Goal: Check status: Check status

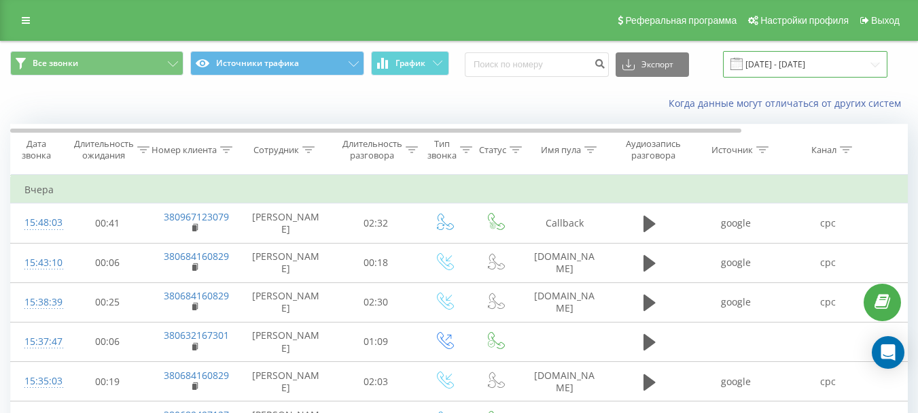
click at [789, 66] on input "[DATE] - [DATE]" at bounding box center [805, 64] width 165 height 27
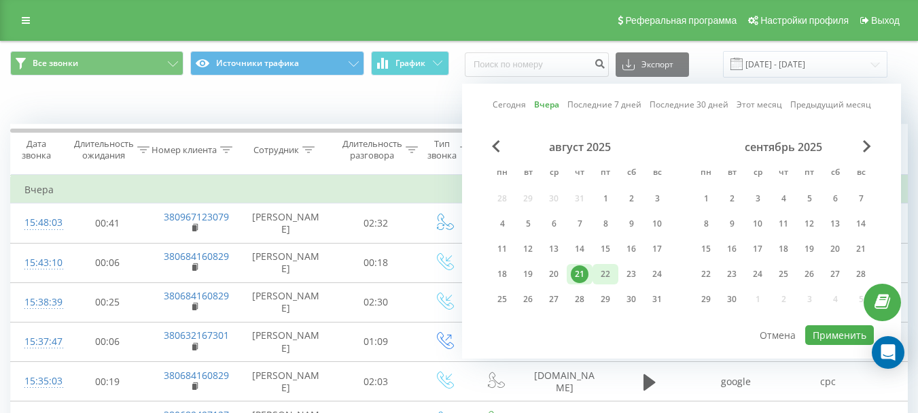
click at [611, 271] on div "22" at bounding box center [606, 274] width 18 height 18
click at [821, 332] on button "Применить" at bounding box center [840, 335] width 69 height 20
type input "[DATE] - [DATE]"
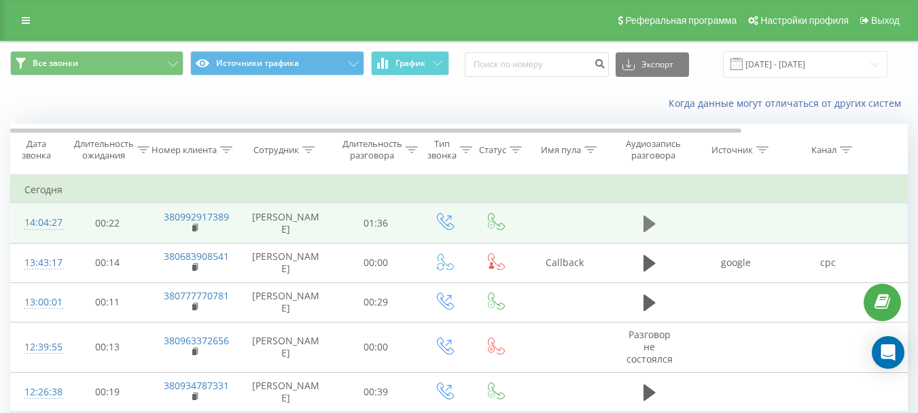
click at [650, 223] on icon at bounding box center [650, 224] width 12 height 16
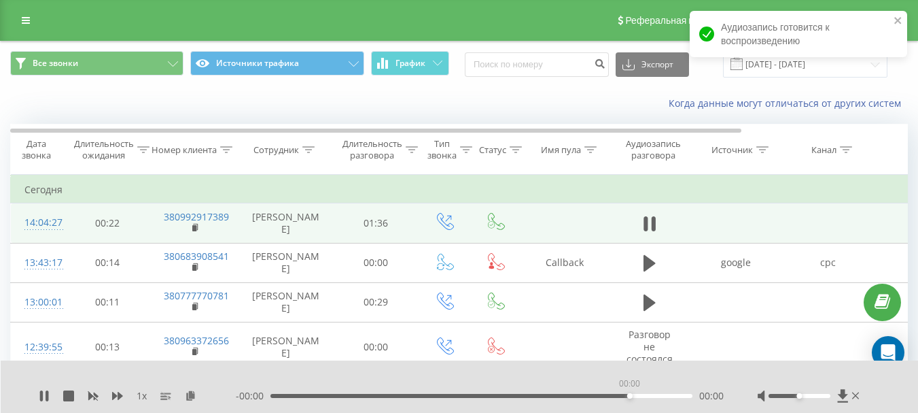
drag, startPoint x: 271, startPoint y: 396, endPoint x: 631, endPoint y: 400, distance: 360.3
click at [631, 400] on div "- 00:00 00:00 00:00" at bounding box center [480, 396] width 488 height 14
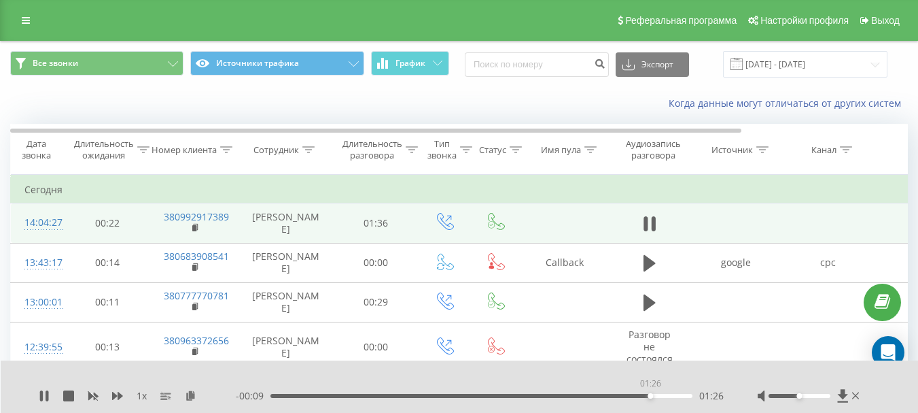
drag, startPoint x: 279, startPoint y: 396, endPoint x: 646, endPoint y: 402, distance: 366.5
click at [646, 402] on div "1 x - 00:09 01:26 01:26" at bounding box center [460, 386] width 918 height 52
drag, startPoint x: 660, startPoint y: 396, endPoint x: 603, endPoint y: 400, distance: 57.3
click at [603, 400] on div "- 00:20 01:15 01:15" at bounding box center [480, 396] width 488 height 14
click at [71, 397] on icon at bounding box center [68, 395] width 11 height 11
